Goal: Information Seeking & Learning: Find specific fact

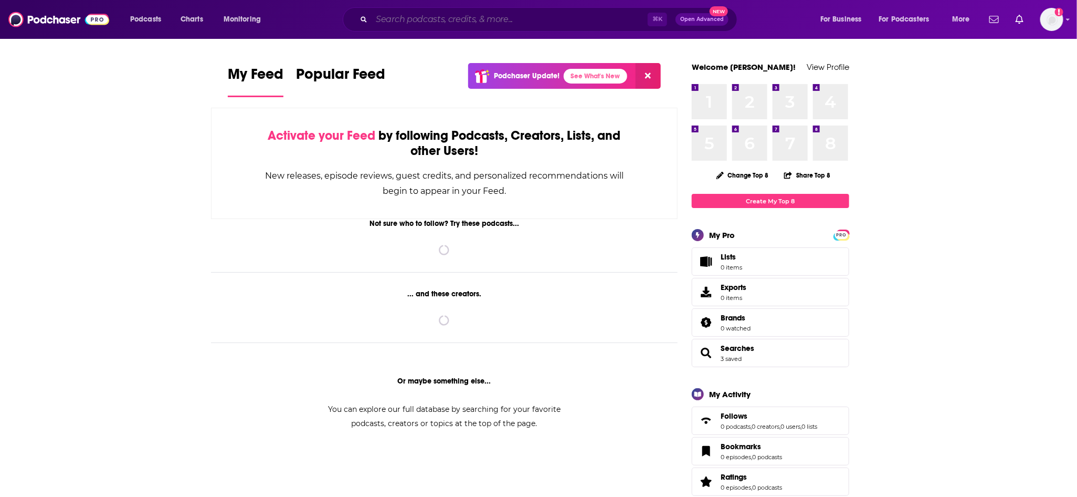
click at [429, 25] on input "Search podcasts, credits, & more..." at bounding box center [510, 19] width 276 height 17
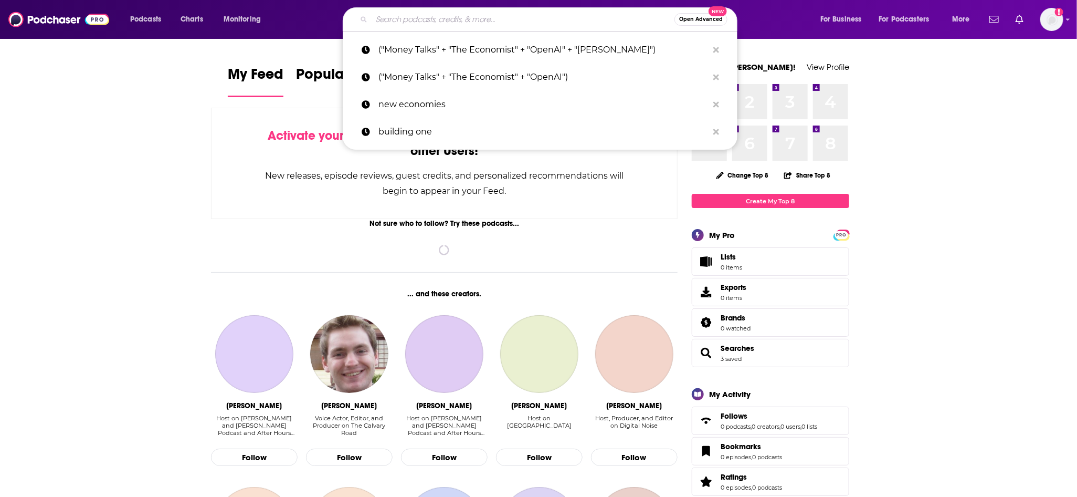
paste input "Economic Times' Morning Brief"
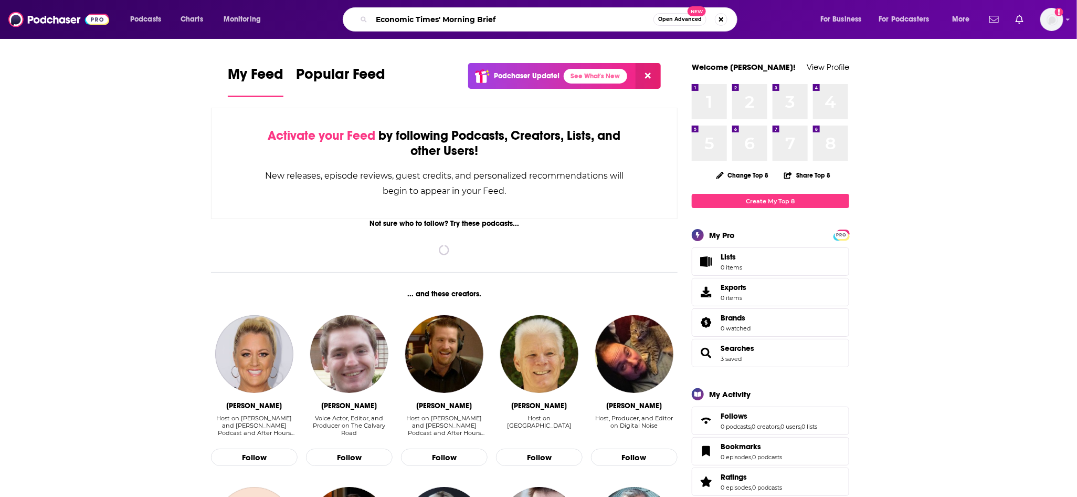
type input "Economic Times' Morning Brief"
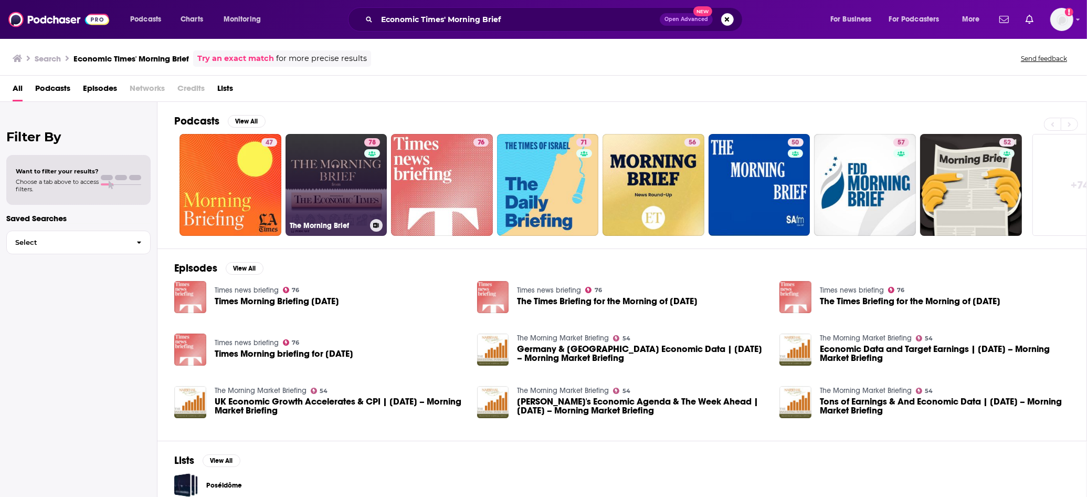
click at [320, 172] on link "78 The Morning Brief" at bounding box center [337, 185] width 102 height 102
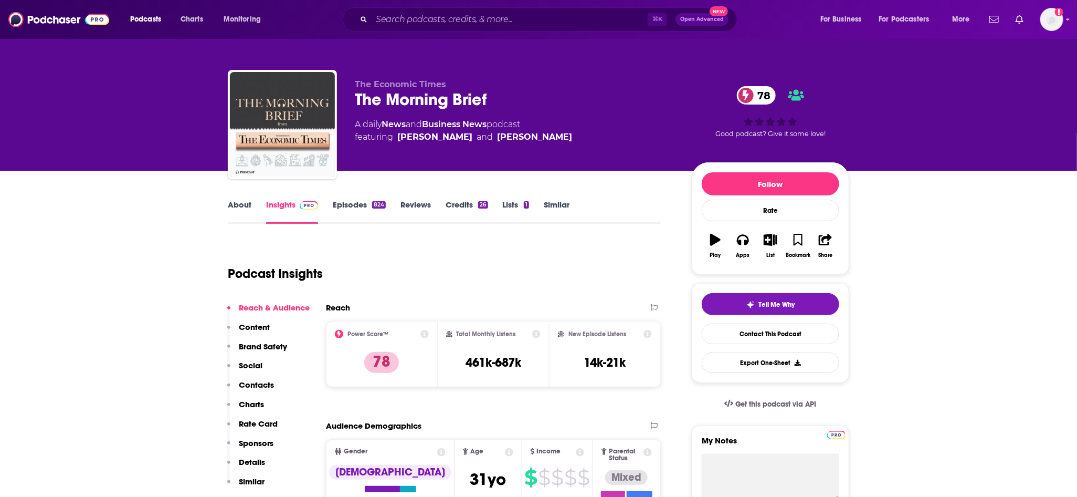
scroll to position [3, 0]
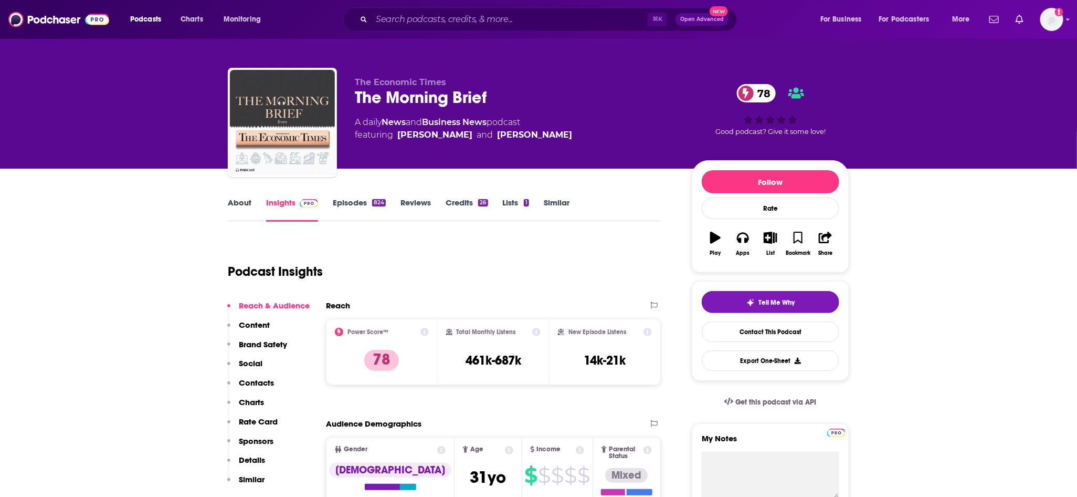
click at [352, 205] on link "Episodes 824" at bounding box center [359, 209] width 53 height 24
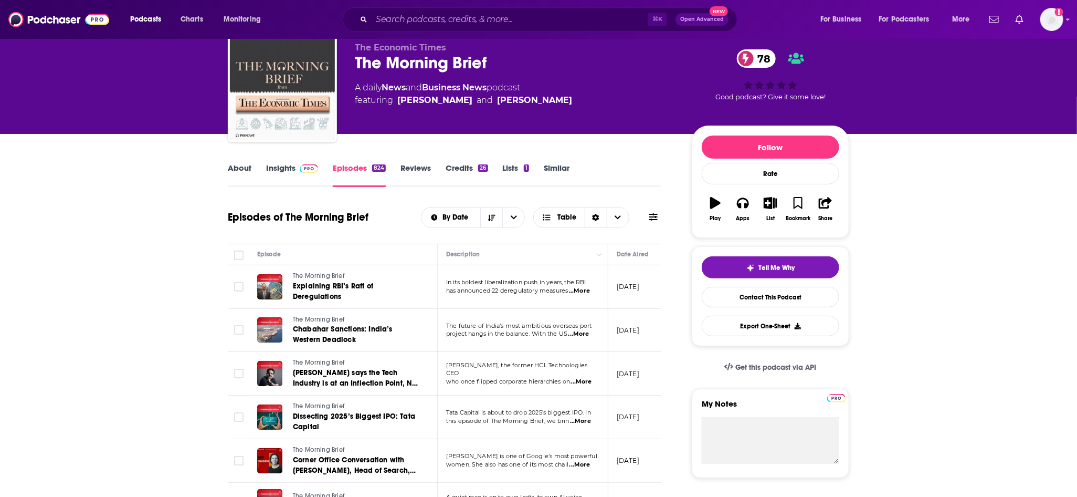
scroll to position [56, 0]
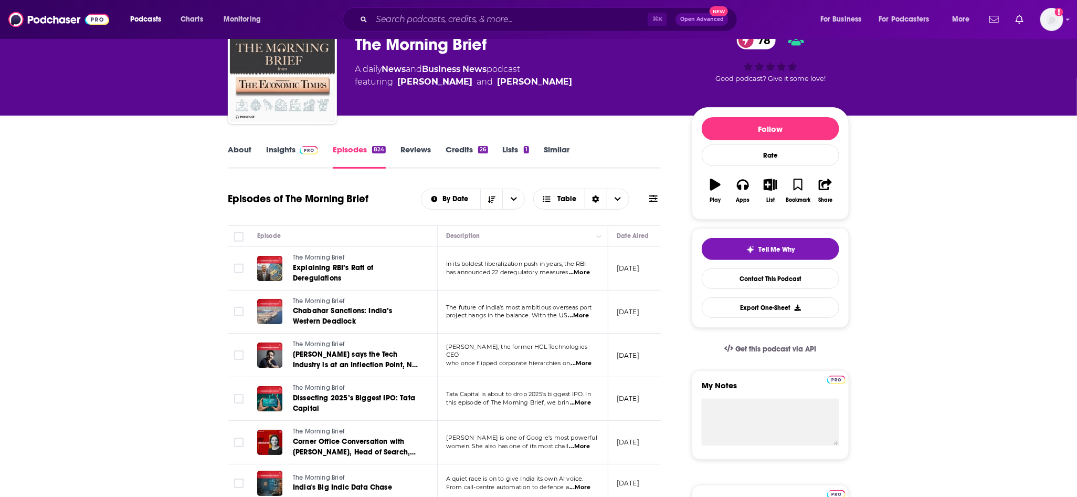
click at [581, 273] on span "...More" at bounding box center [579, 272] width 21 height 8
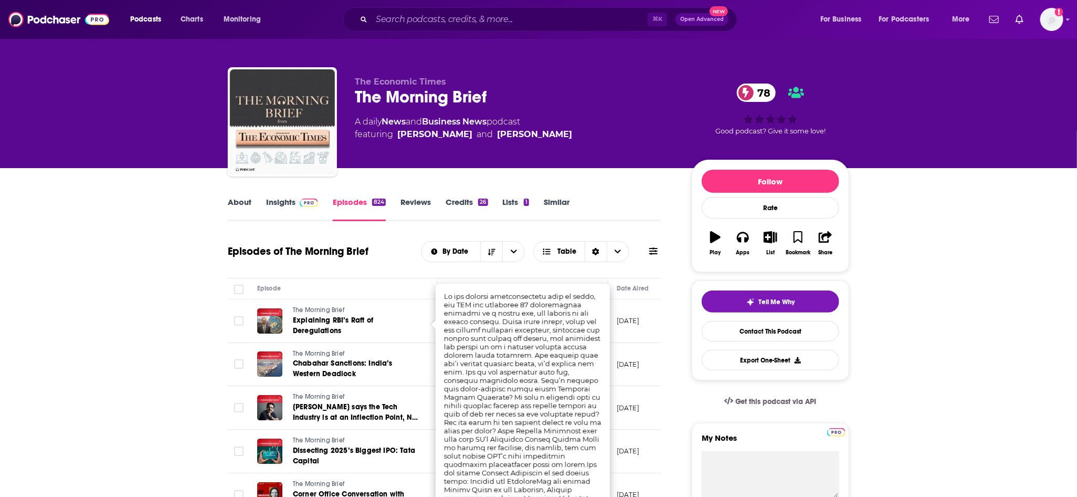
scroll to position [0, 0]
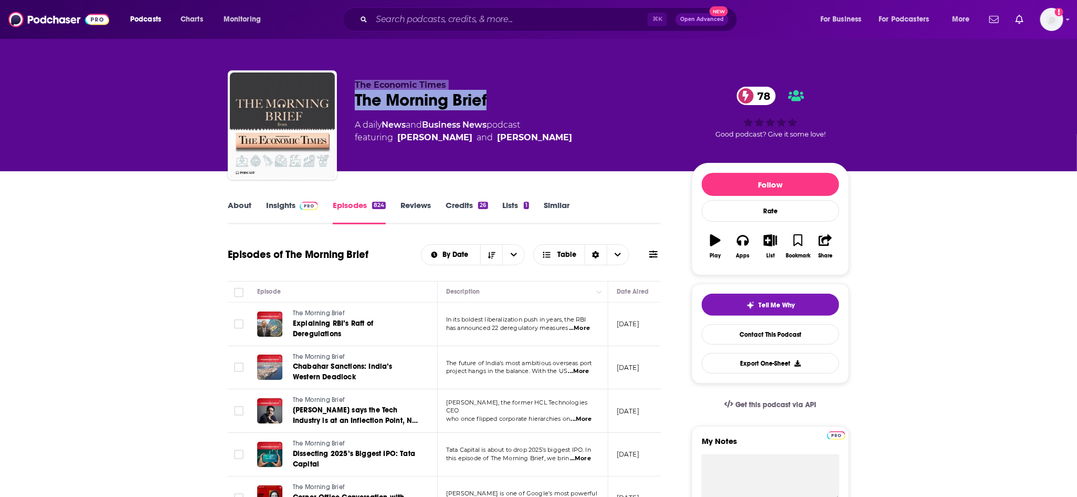
drag, startPoint x: 503, startPoint y: 106, endPoint x: 335, endPoint y: 78, distance: 170.3
click at [335, 78] on div "The Economic Times The Morning Brief 78 A daily News and Business News podcast …" at bounding box center [538, 126] width 621 height 113
copy div "The Economic Times The Morning Brief"
